Goal: Find specific page/section: Find specific page/section

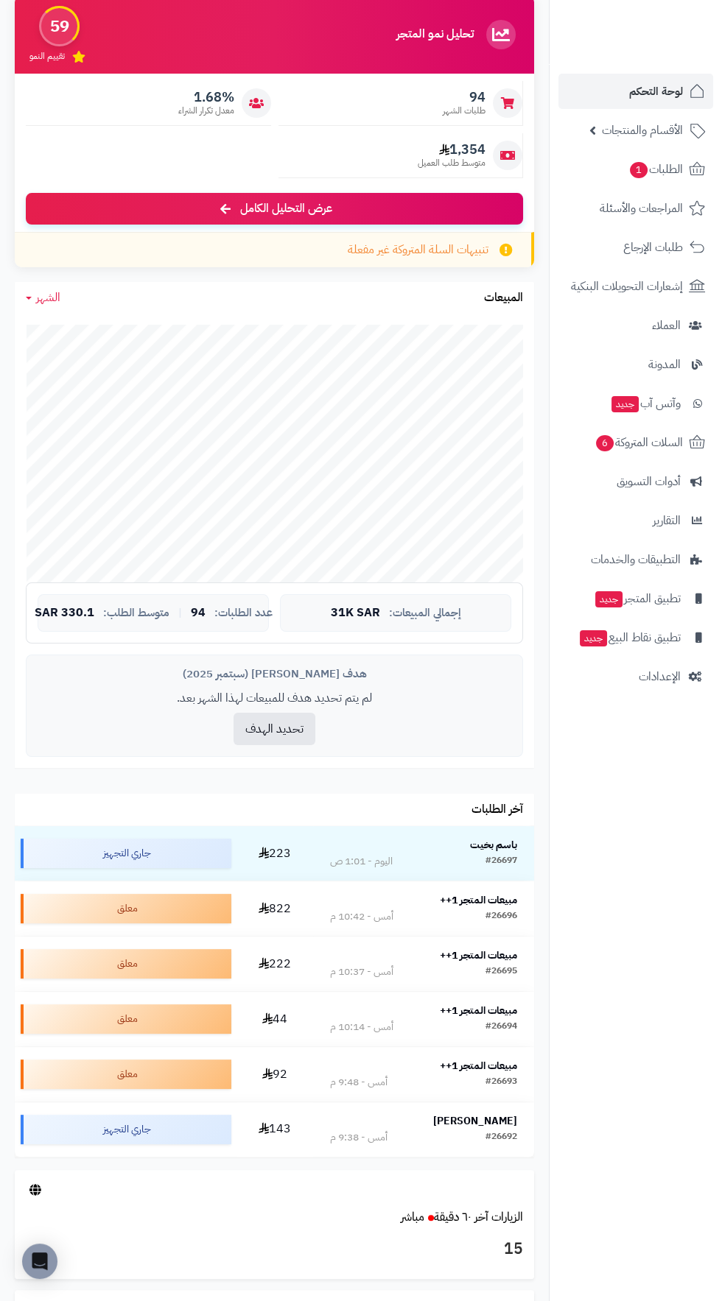
scroll to position [126, 0]
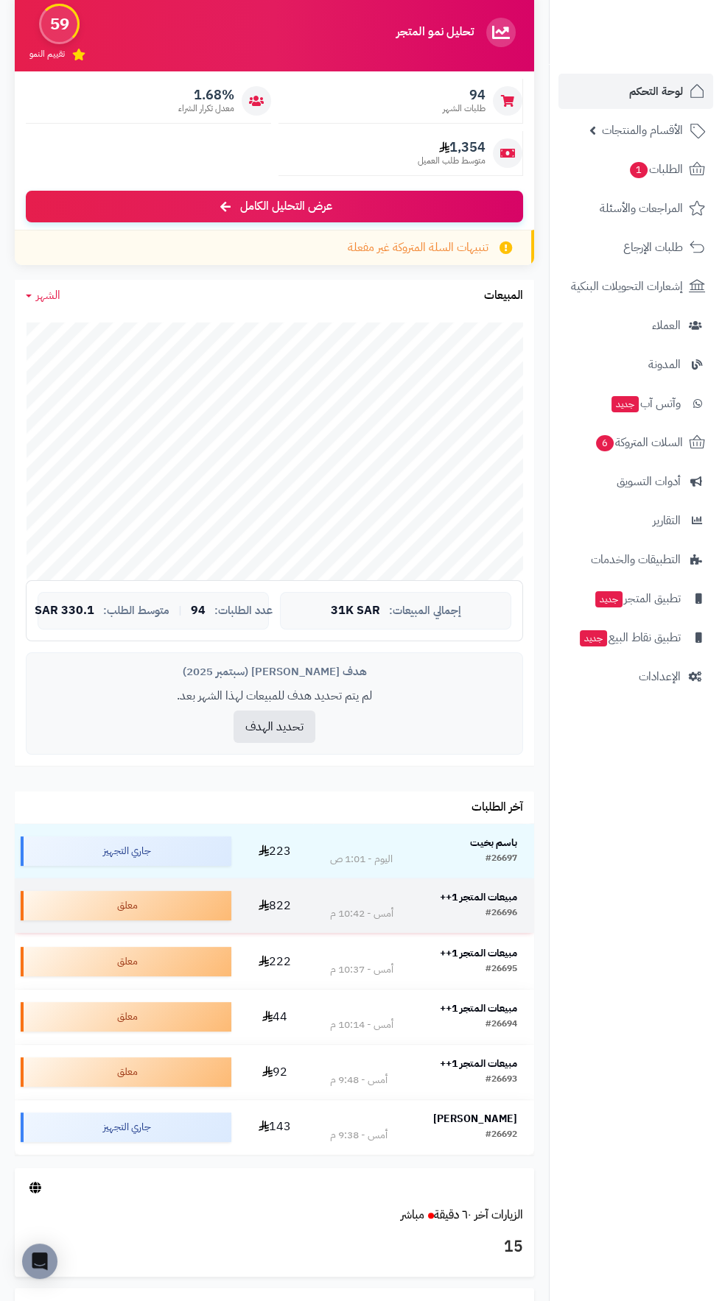
click at [490, 907] on div "#26696" at bounding box center [501, 914] width 32 height 15
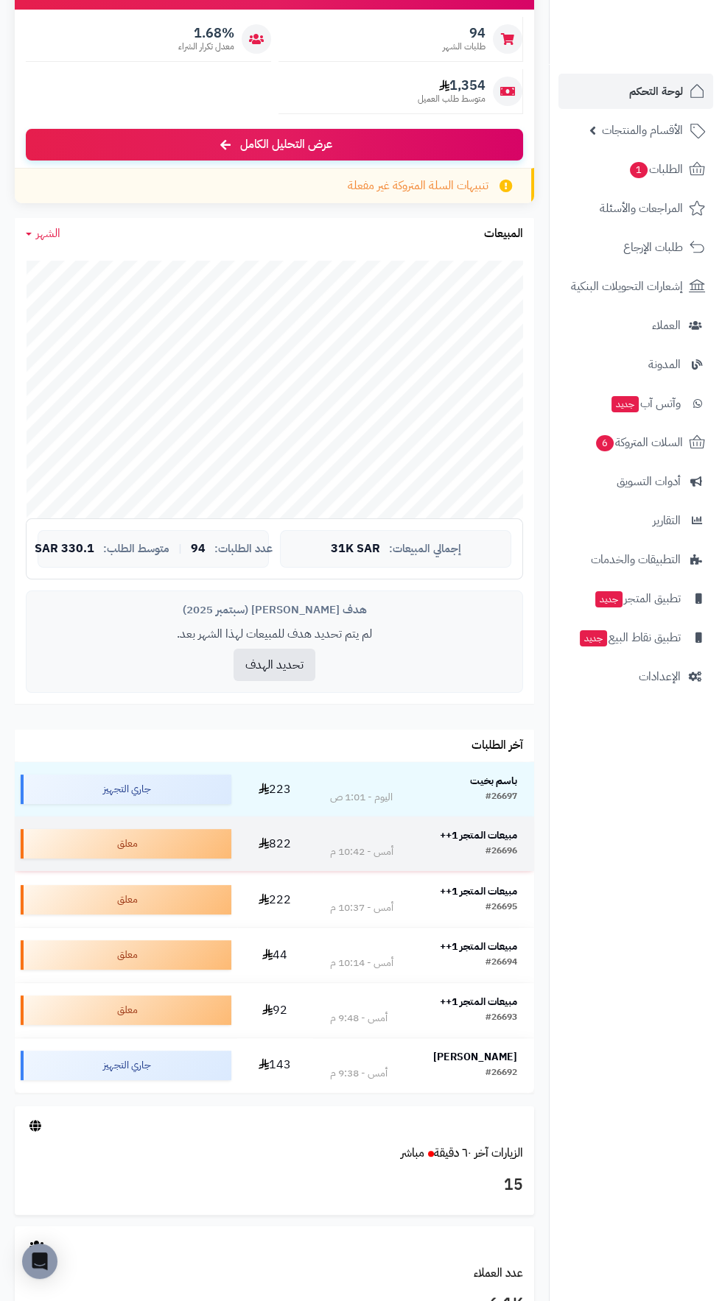
scroll to position [232, 0]
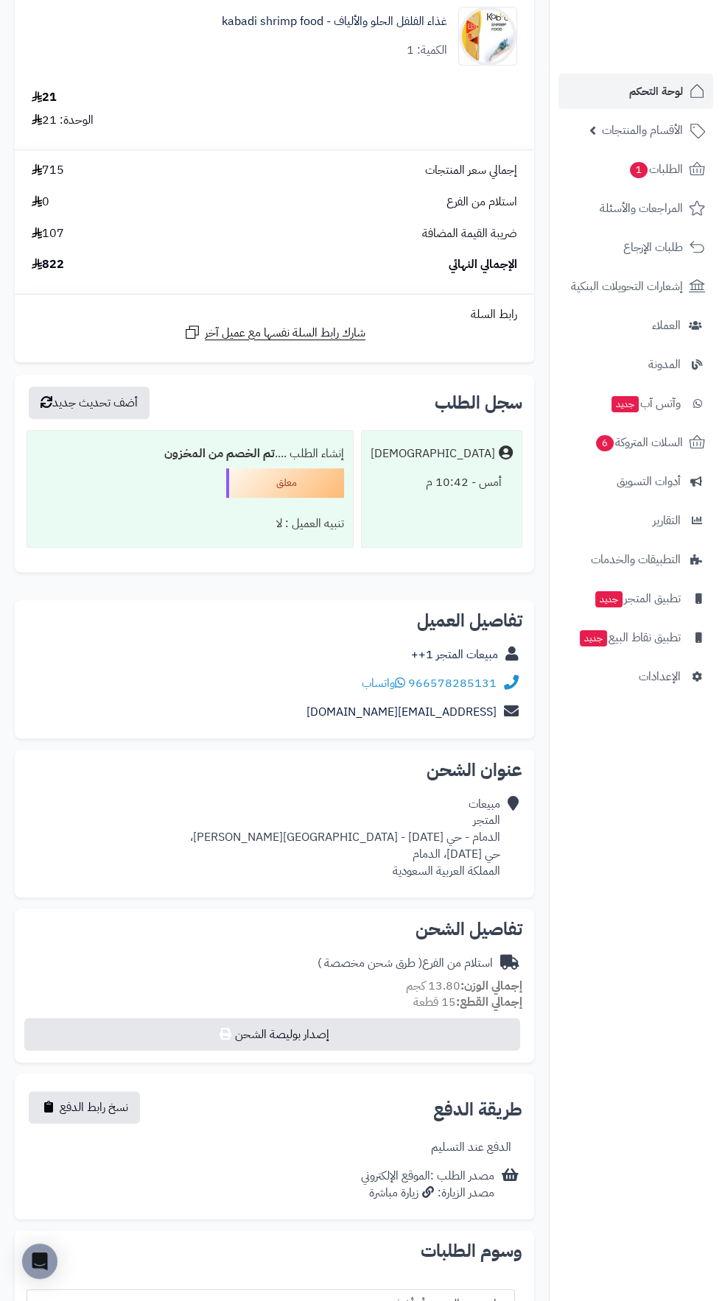
scroll to position [1310, 0]
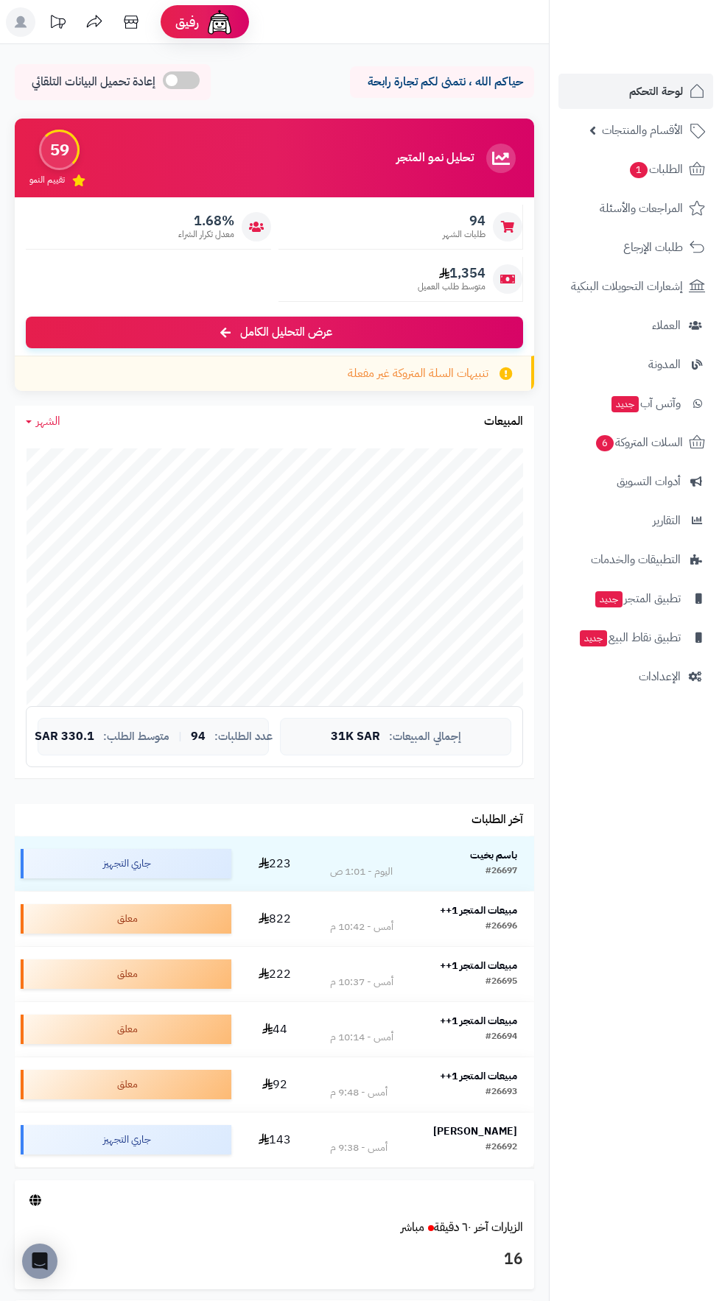
scroll to position [232, 0]
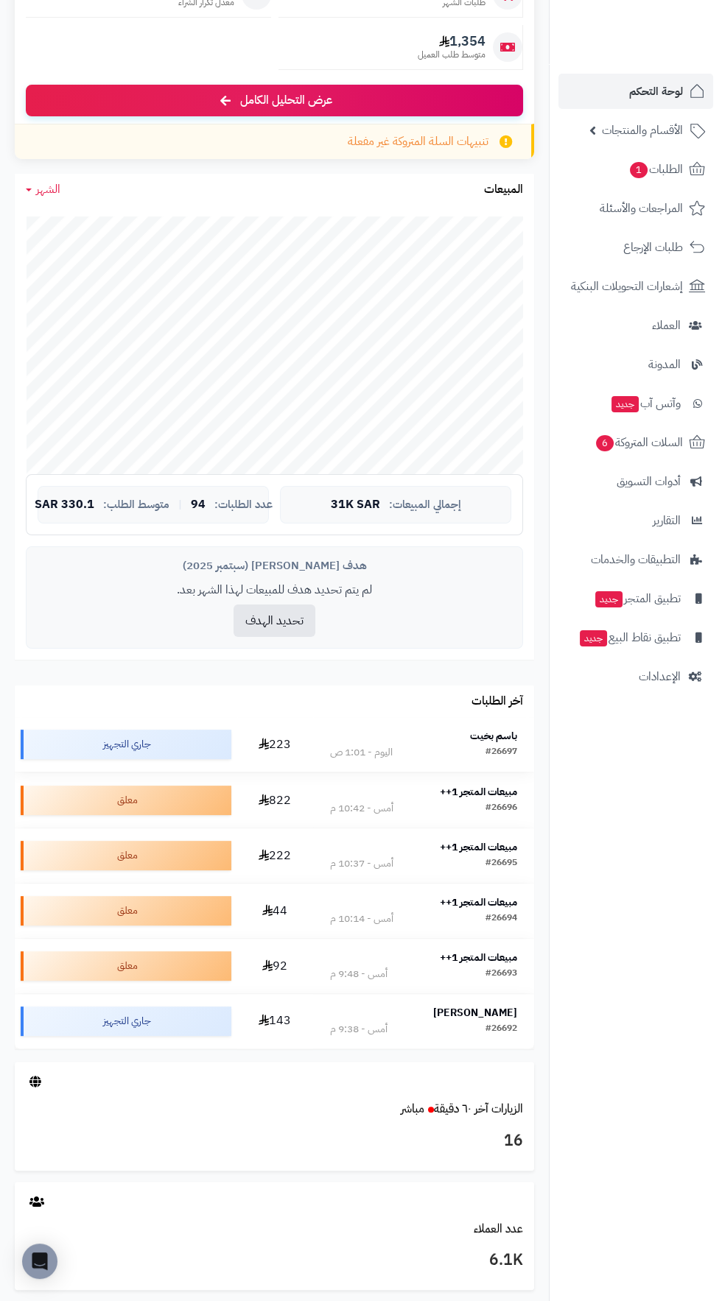
click at [507, 726] on td "باسم بخيت #26697 اليوم - 1:01 ص" at bounding box center [423, 744] width 221 height 54
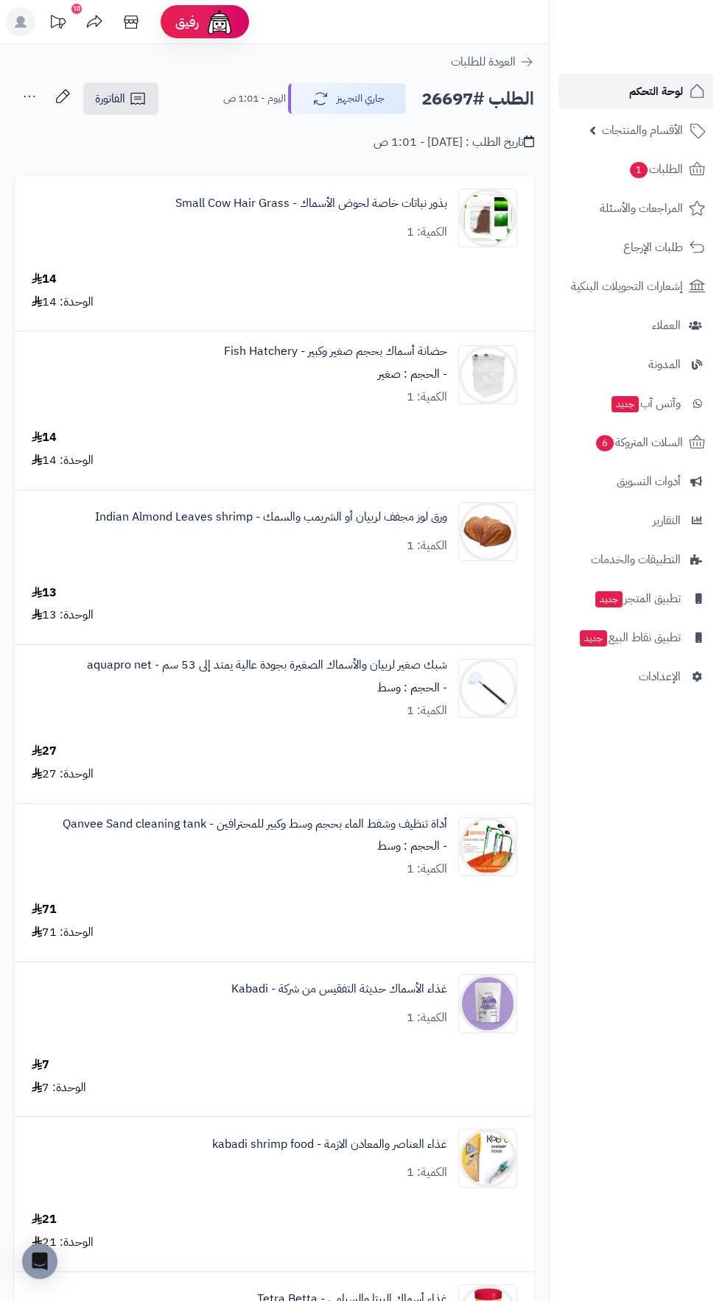
click at [636, 96] on span "لوحة التحكم" at bounding box center [656, 91] width 54 height 21
